Goal: Find specific page/section

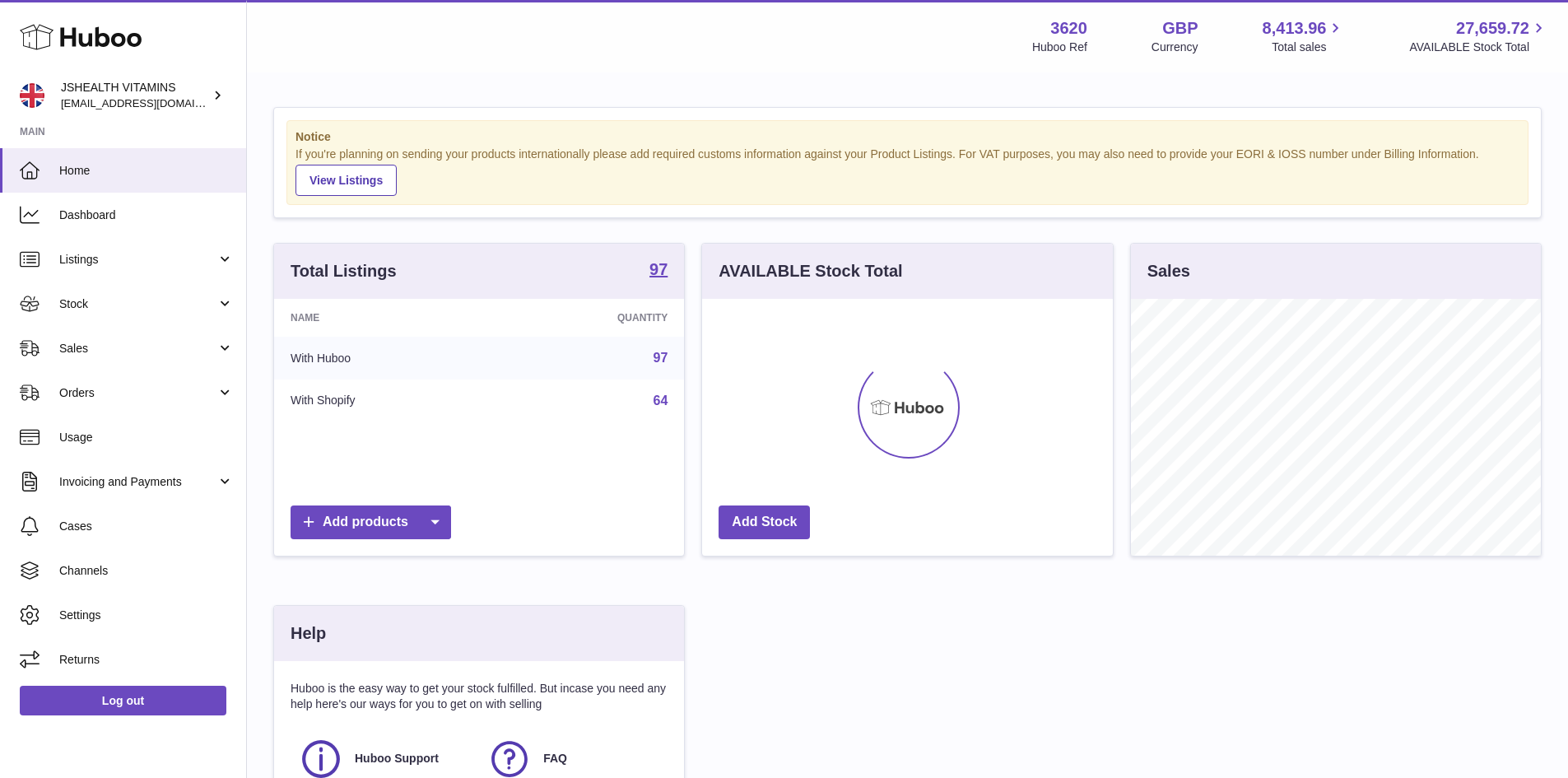
scroll to position [257, 411]
click at [147, 350] on span "Sales" at bounding box center [138, 348] width 157 height 16
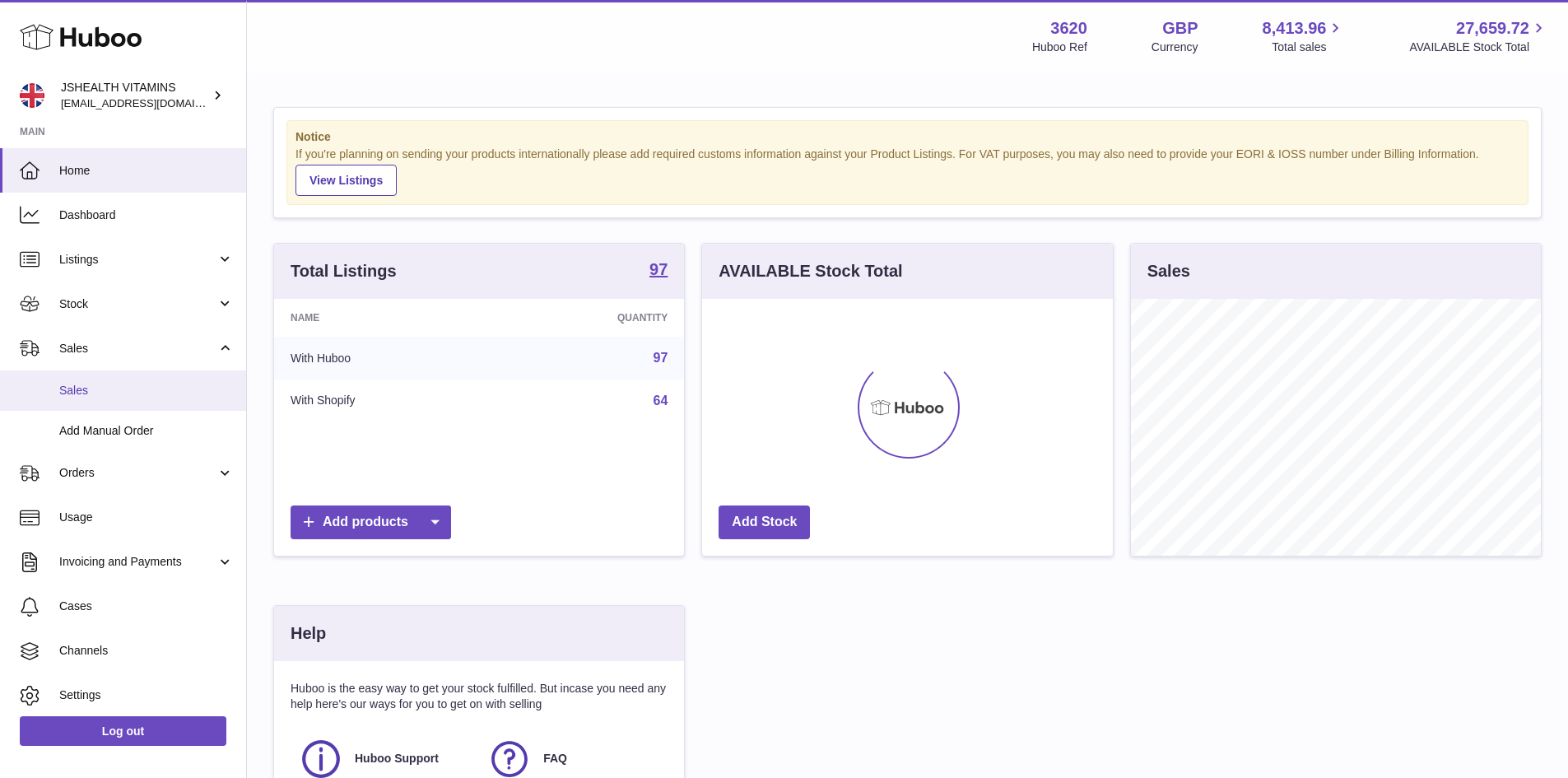
click at [156, 382] on link "Sales" at bounding box center [123, 391] width 246 height 40
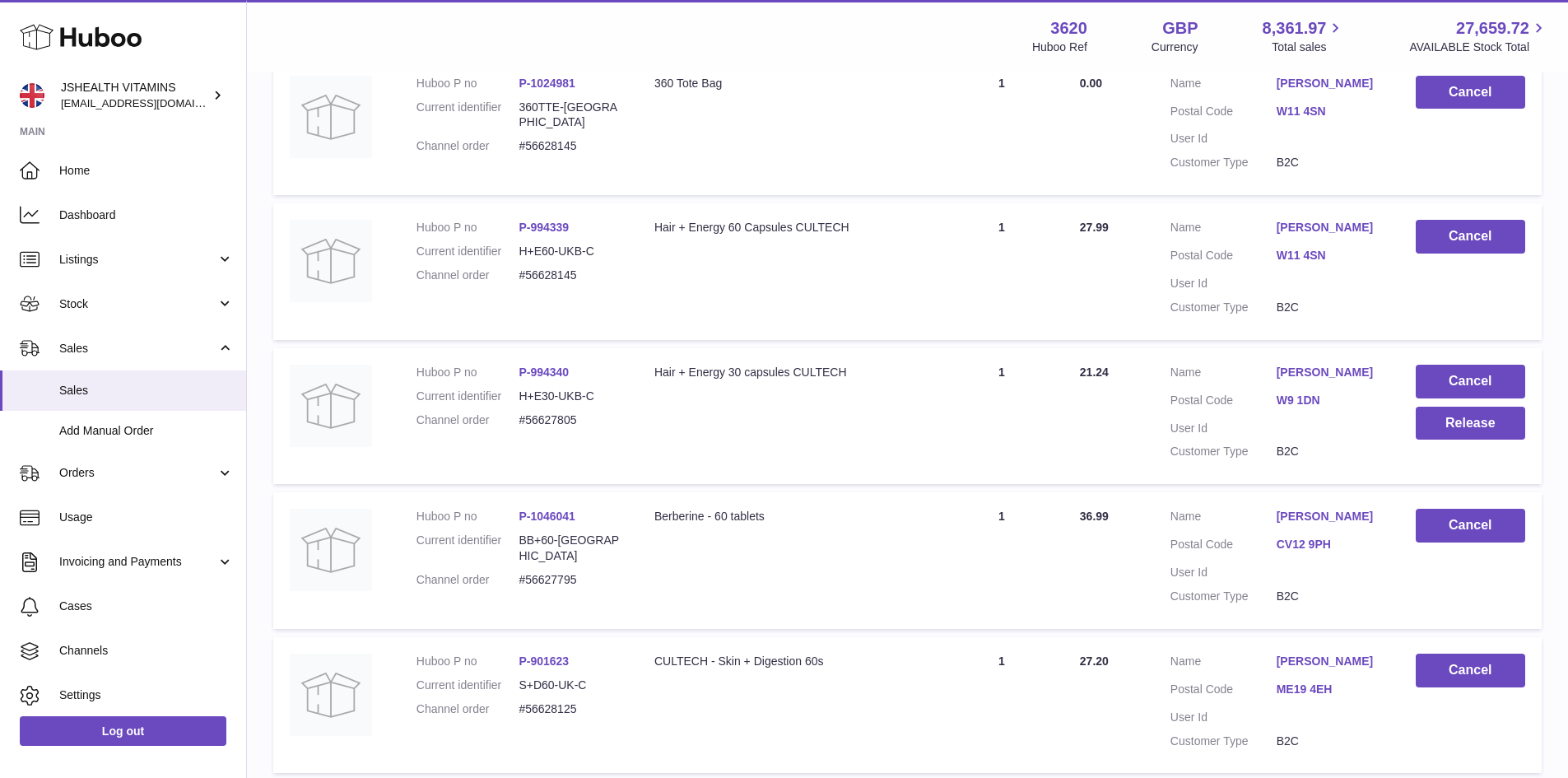
scroll to position [1236, 0]
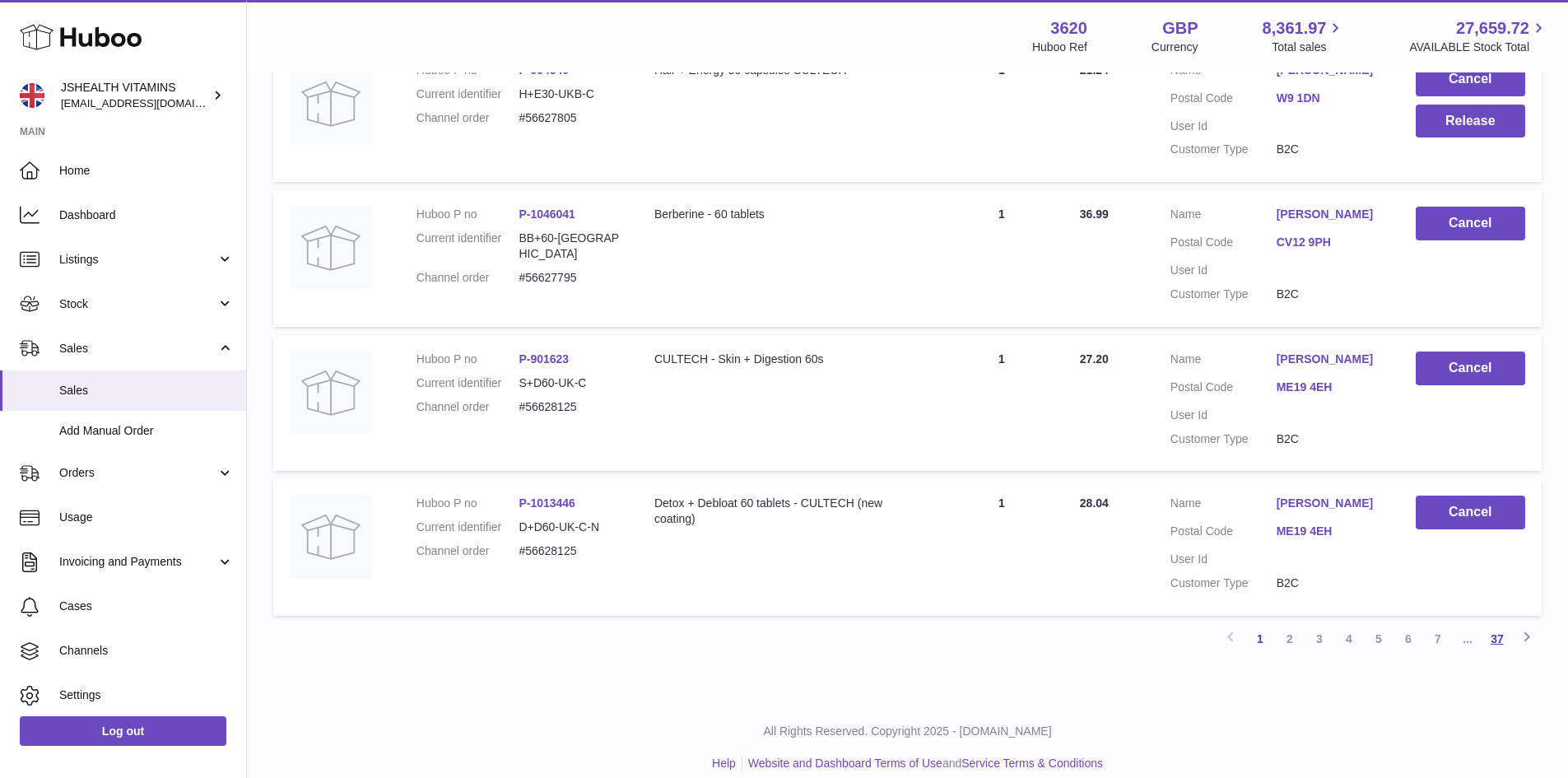
click at [1504, 638] on link "37" at bounding box center [1497, 639] width 29 height 29
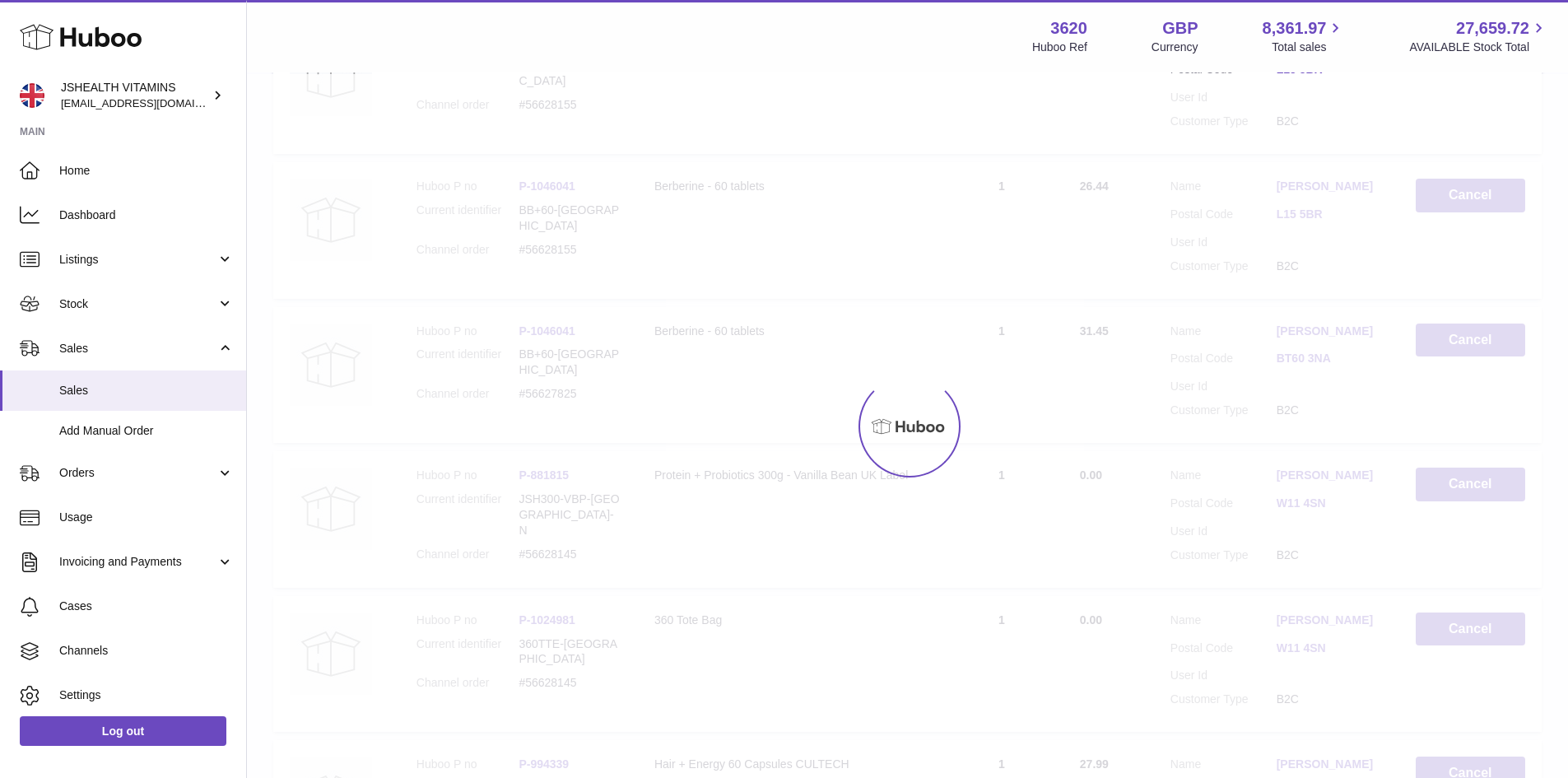
scroll to position [74, 0]
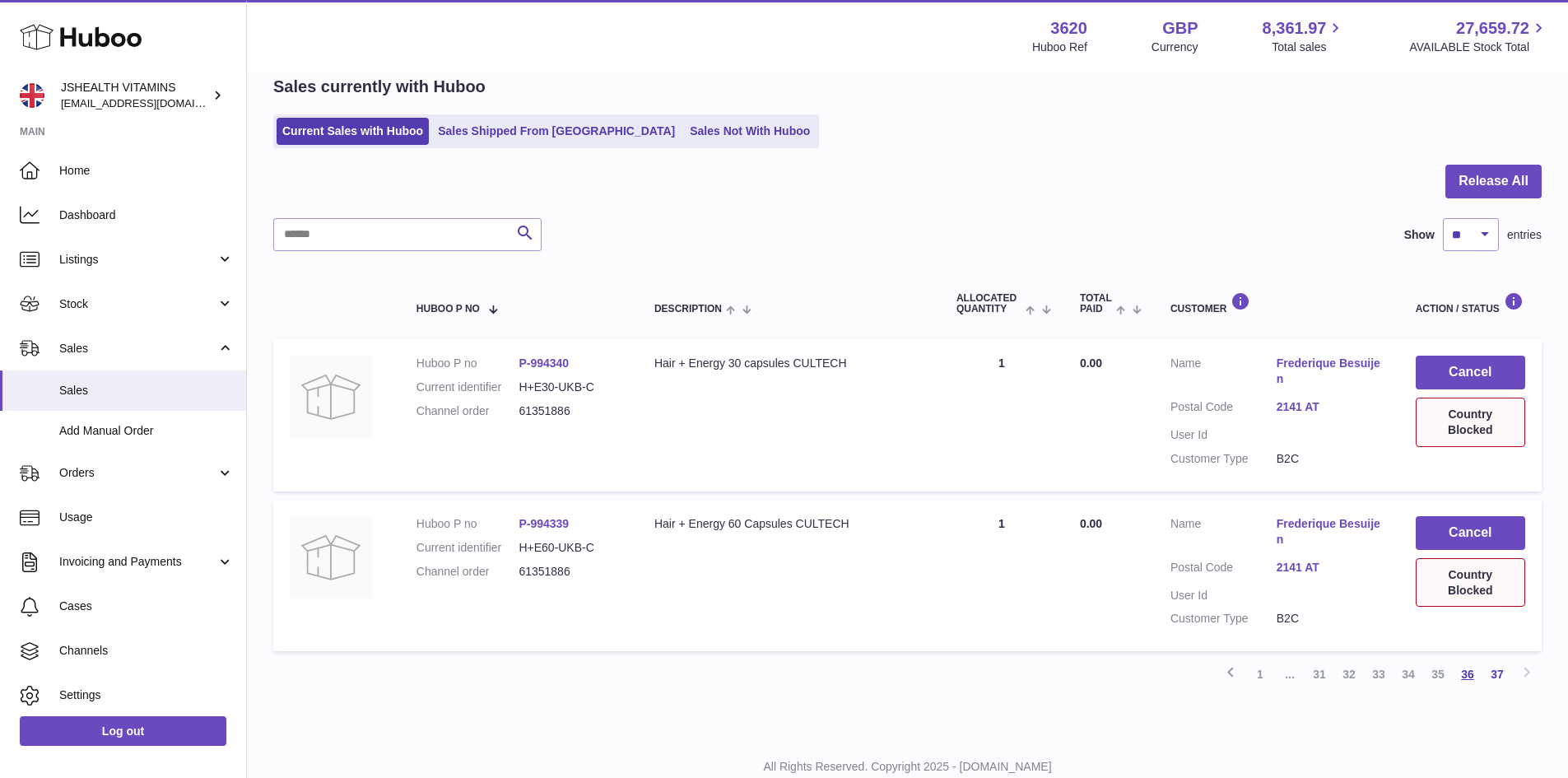
click at [1465, 671] on link "36" at bounding box center [1467, 675] width 29 height 29
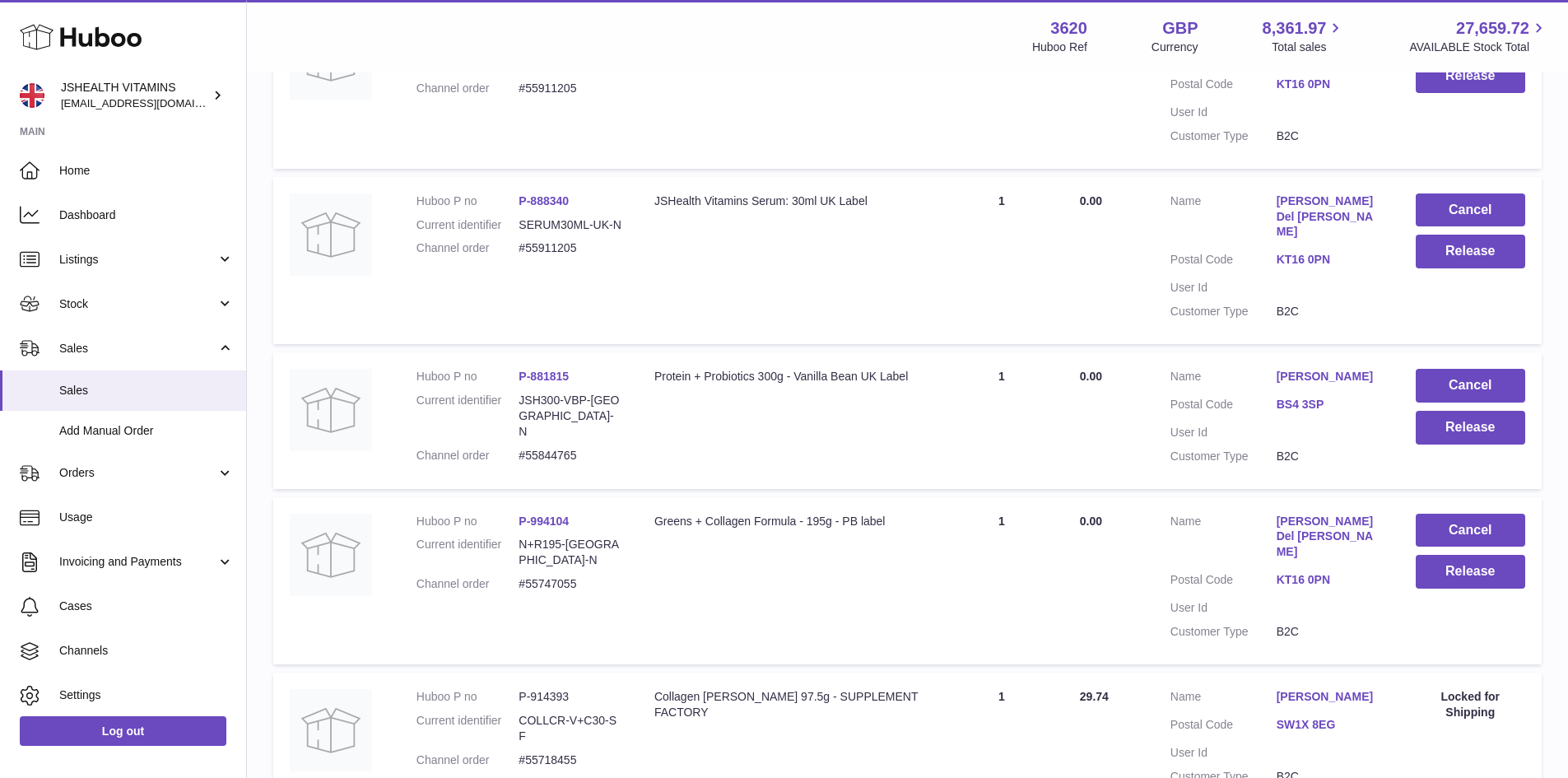
scroll to position [1310, 0]
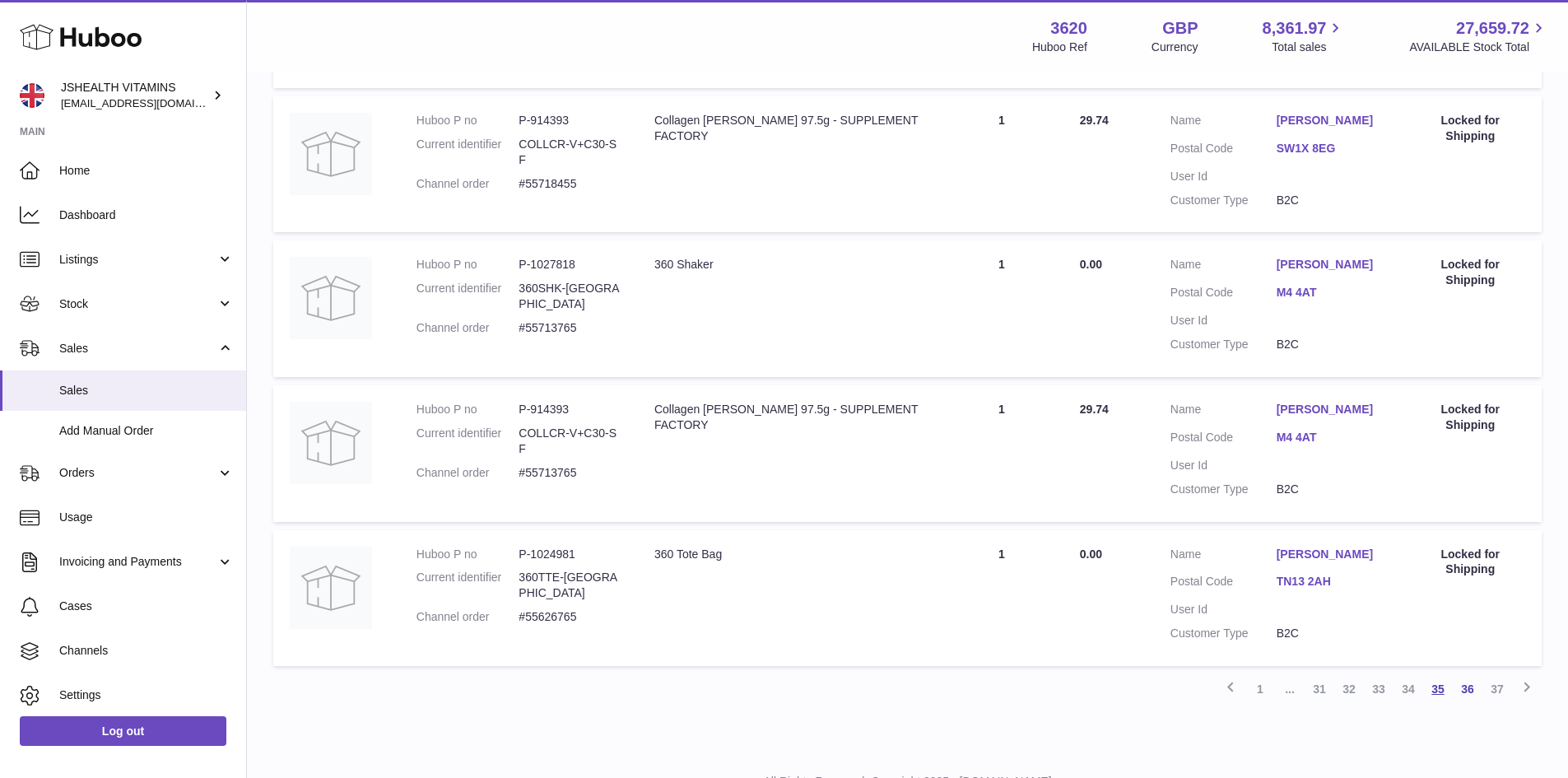
click at [1439, 675] on link "35" at bounding box center [1438, 689] width 29 height 29
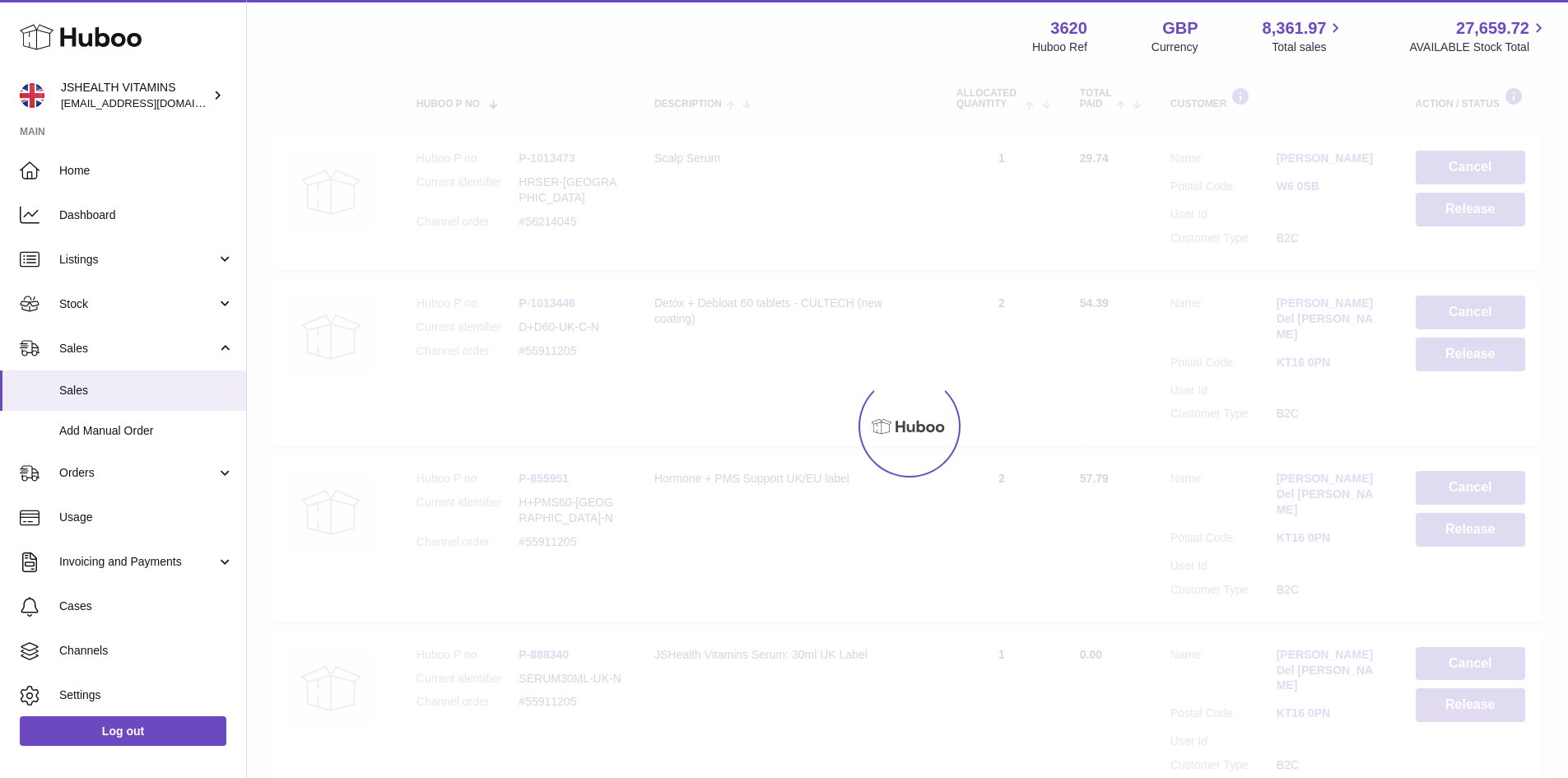
scroll to position [74, 0]
